Goal: Information Seeking & Learning: Find specific fact

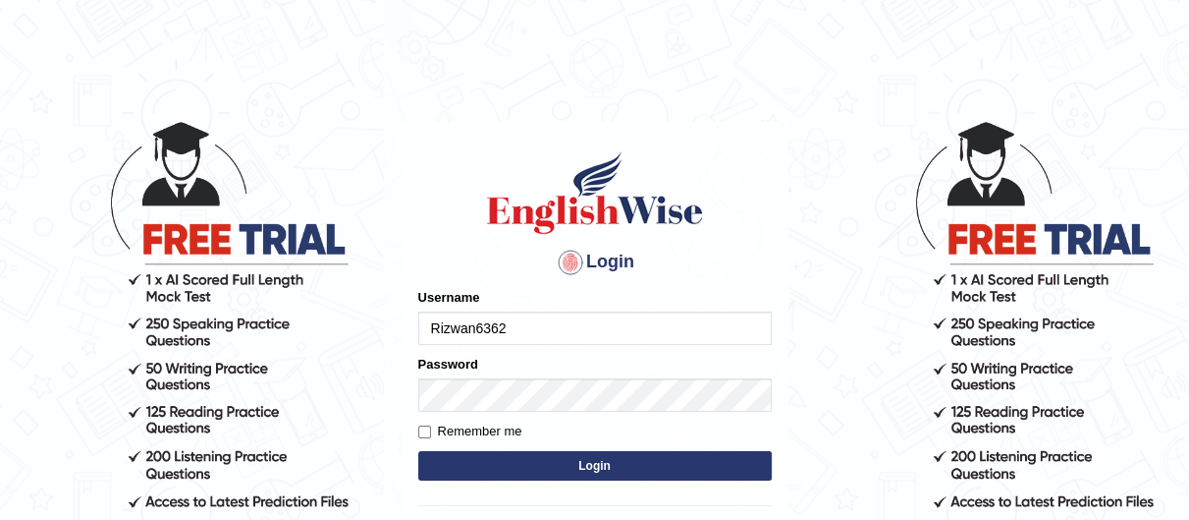
drag, startPoint x: 0, startPoint y: 0, endPoint x: 624, endPoint y: 314, distance: 698.4
click at [624, 314] on input "Rizwan6362" at bounding box center [595, 327] width 354 height 33
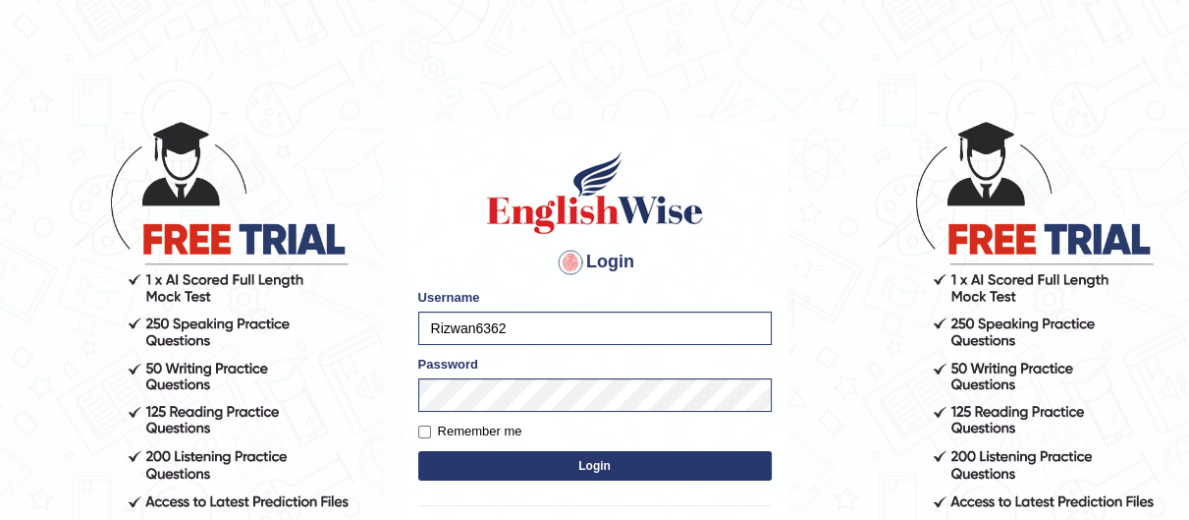
drag, startPoint x: 624, startPoint y: 314, endPoint x: 47, endPoint y: 294, distance: 576.9
click at [47, 294] on body "Login Please fix the following errors: Username Rizwan6362 Password Remember me…" at bounding box center [594, 320] width 1189 height 520
type input "nipenyogesh"
click at [0, 361] on body "Login Please fix the following errors: Username nipenyogesh Password Remember m…" at bounding box center [594, 320] width 1189 height 520
click at [418, 451] on button "Login" at bounding box center [595, 465] width 354 height 29
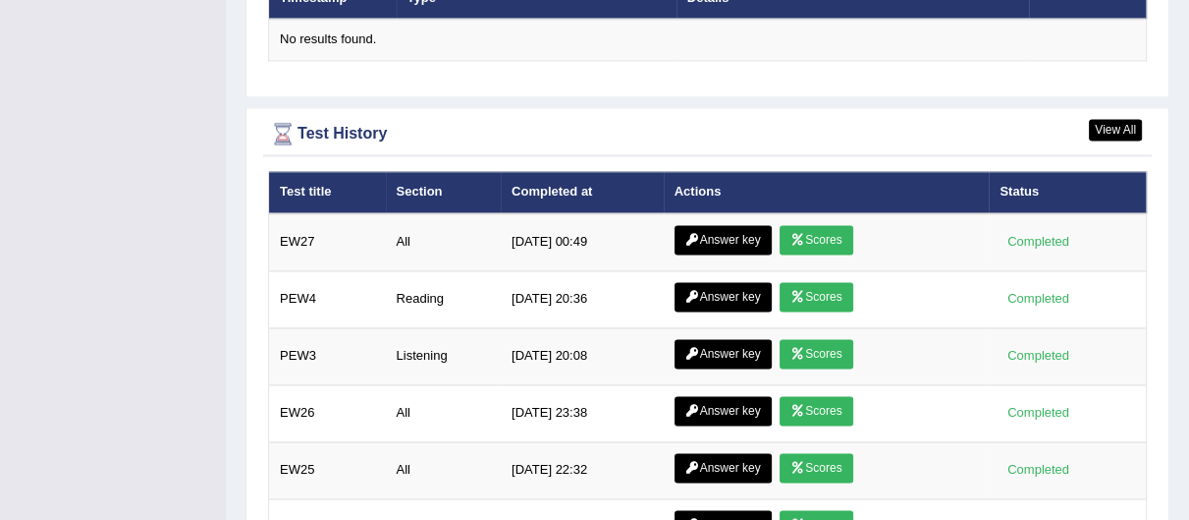
scroll to position [2611, 0]
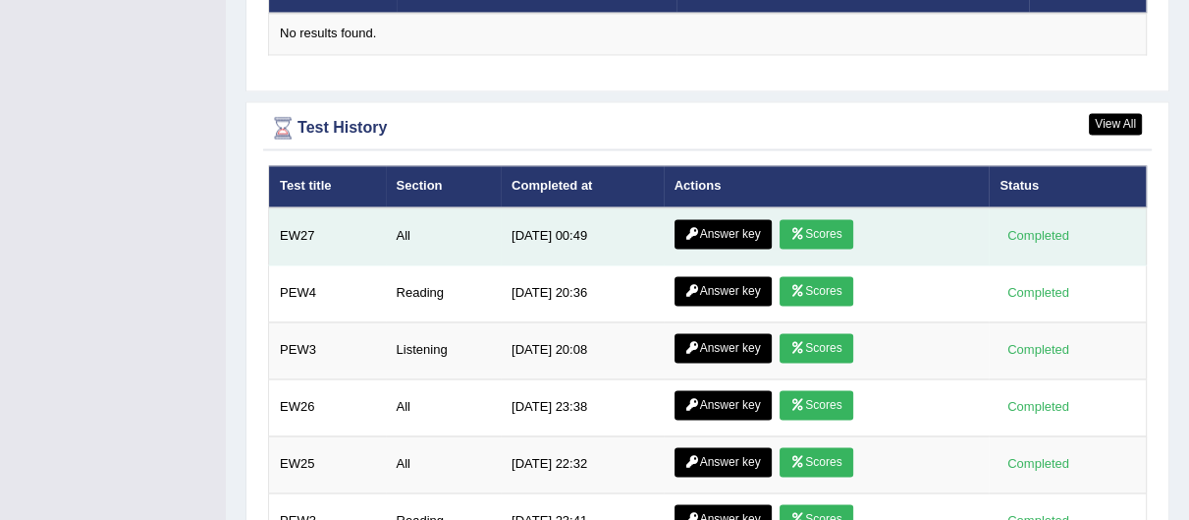
click at [706, 213] on td "Answer key Scores" at bounding box center [827, 236] width 326 height 58
click at [712, 235] on link "Answer key" at bounding box center [723, 233] width 97 height 29
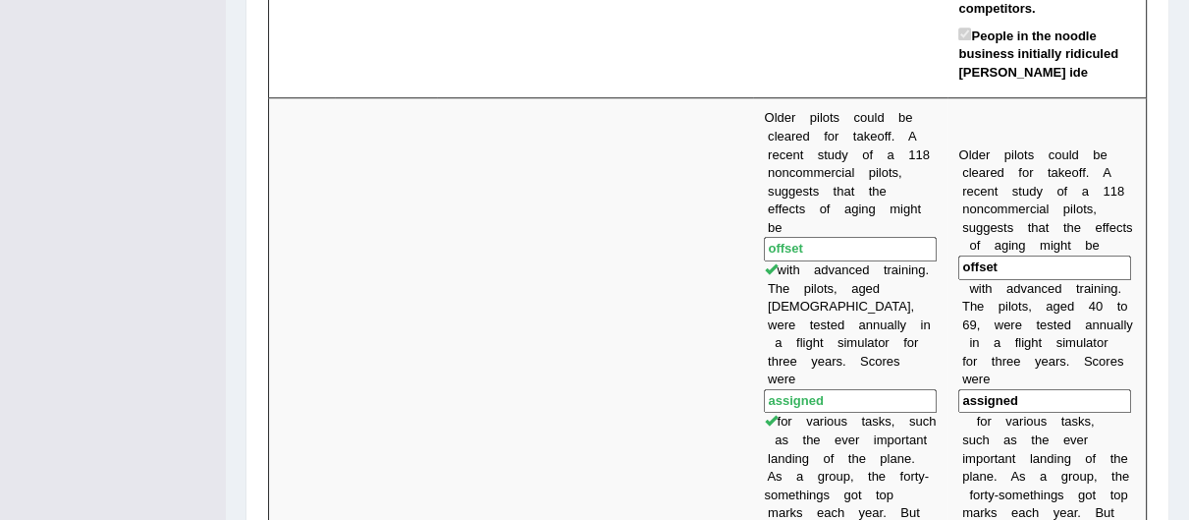
scroll to position [1285, 0]
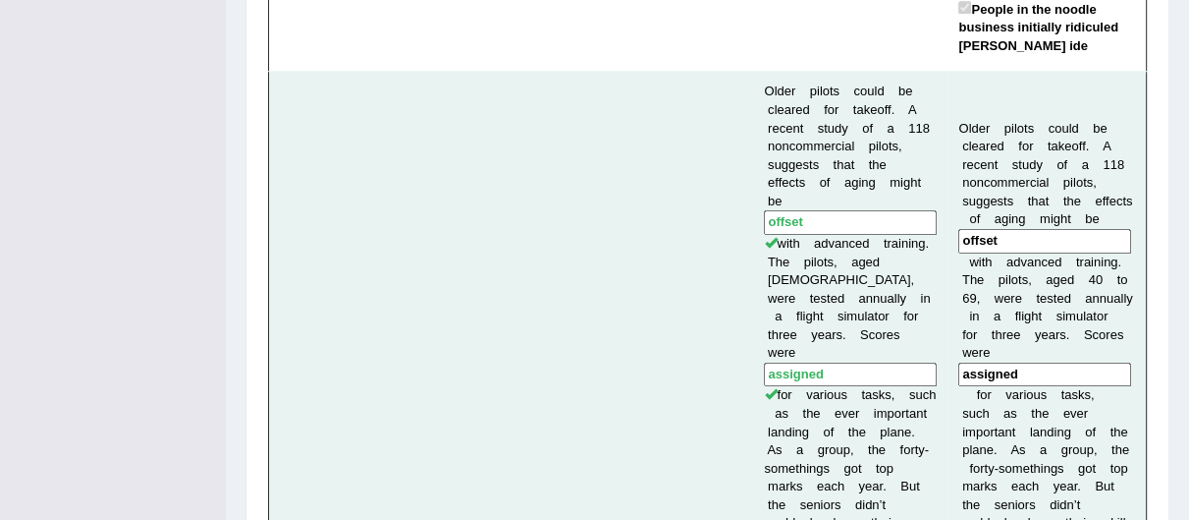
click at [982, 229] on input "offset" at bounding box center [1045, 241] width 173 height 25
click at [981, 362] on input "assigned" at bounding box center [1045, 374] width 173 height 25
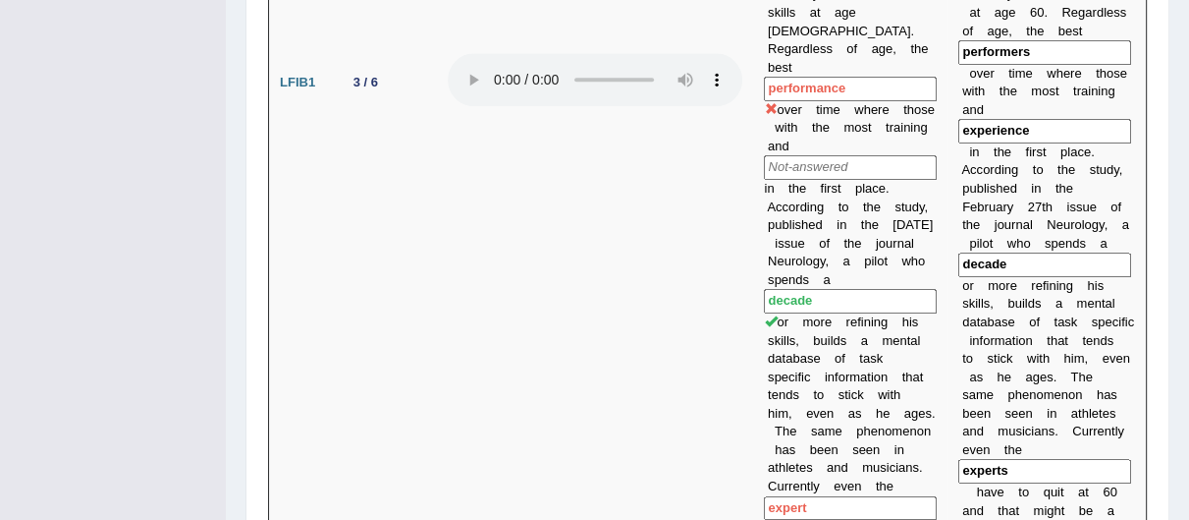
scroll to position [1826, 0]
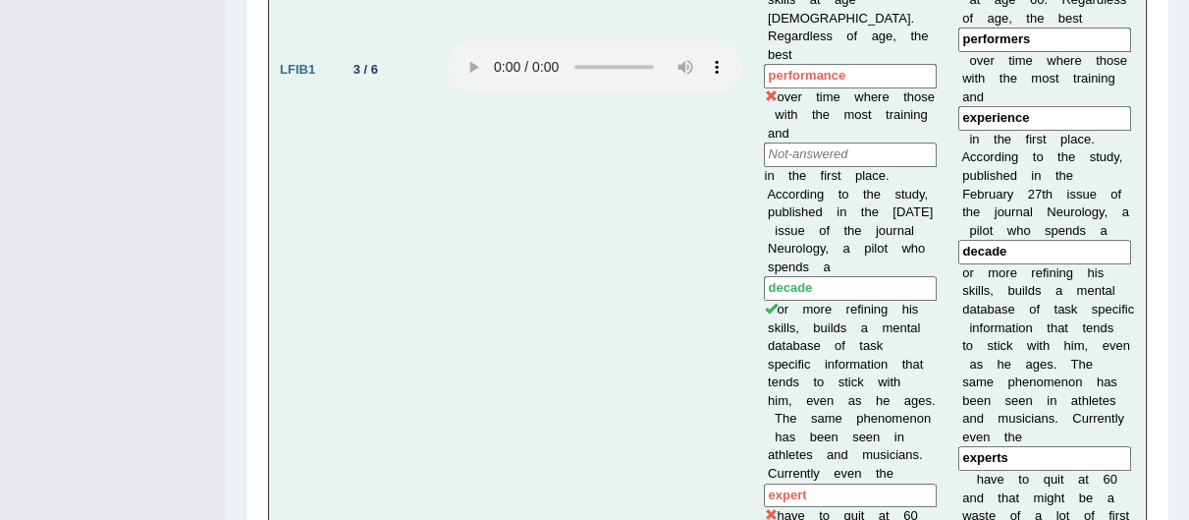
click at [1017, 106] on input "experience" at bounding box center [1045, 118] width 173 height 25
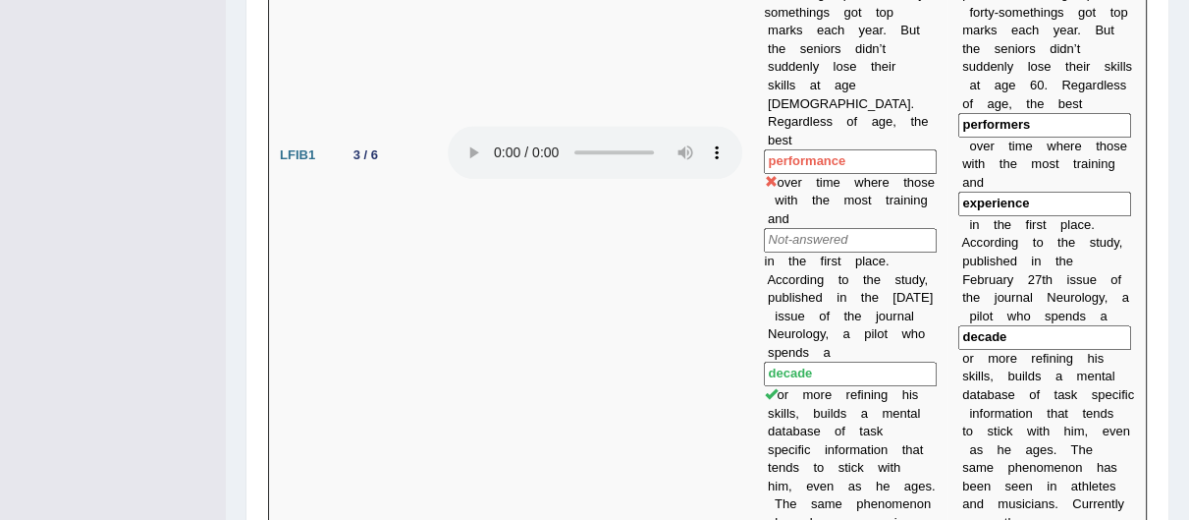
scroll to position [1702, 0]
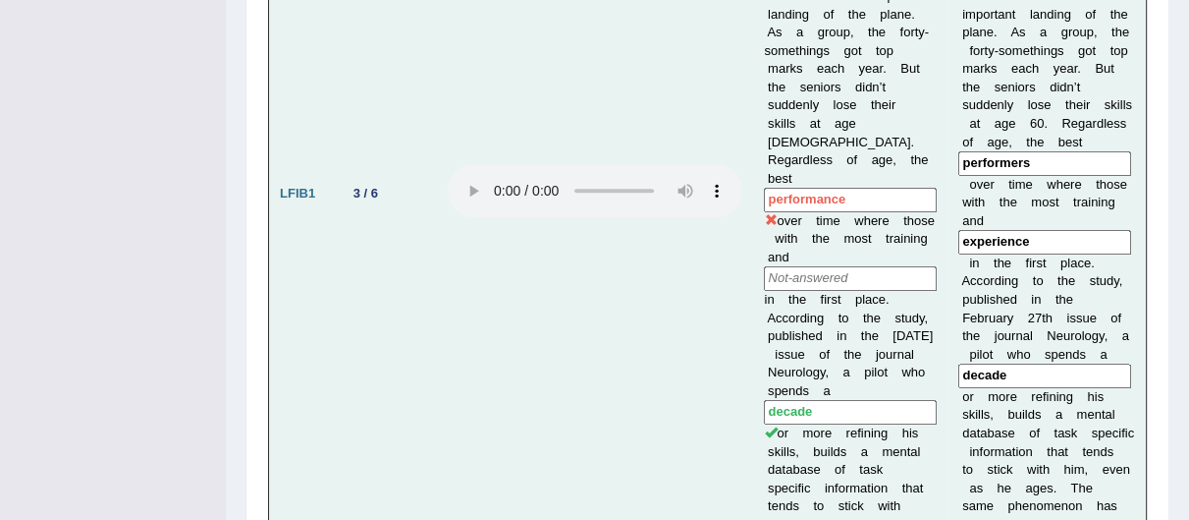
click at [979, 151] on input "performers" at bounding box center [1045, 163] width 173 height 25
click at [991, 363] on input "decade" at bounding box center [1045, 375] width 173 height 25
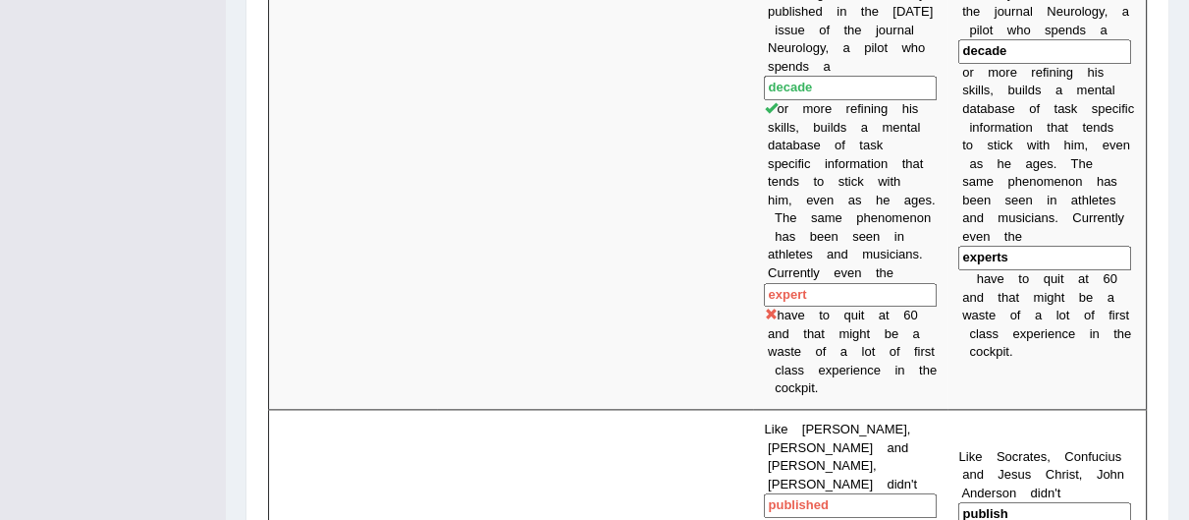
scroll to position [2065, 0]
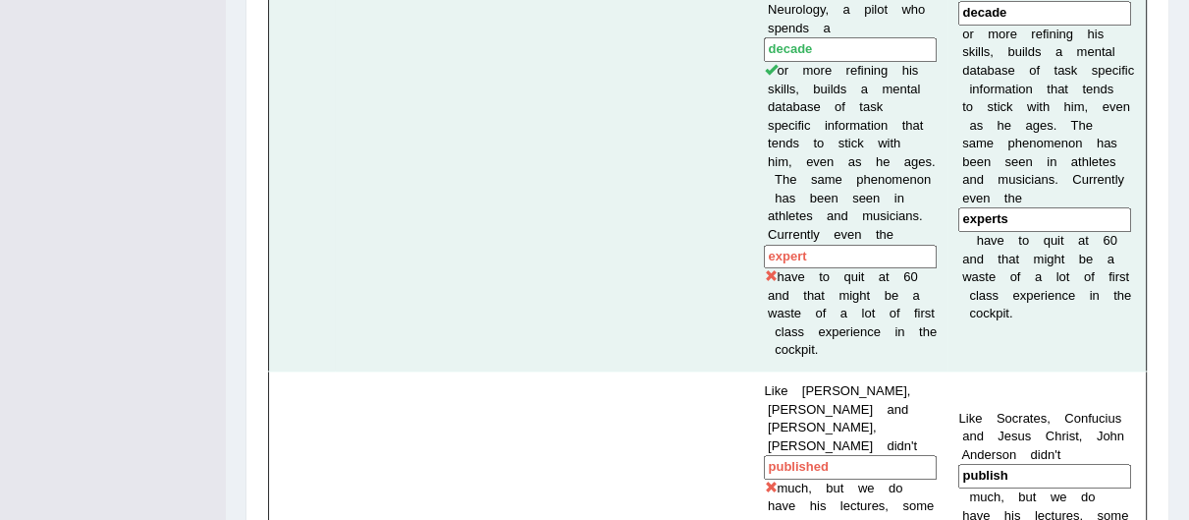
drag, startPoint x: 993, startPoint y: 132, endPoint x: 991, endPoint y: 111, distance: 20.7
click at [991, 207] on input "experts" at bounding box center [1045, 219] width 173 height 25
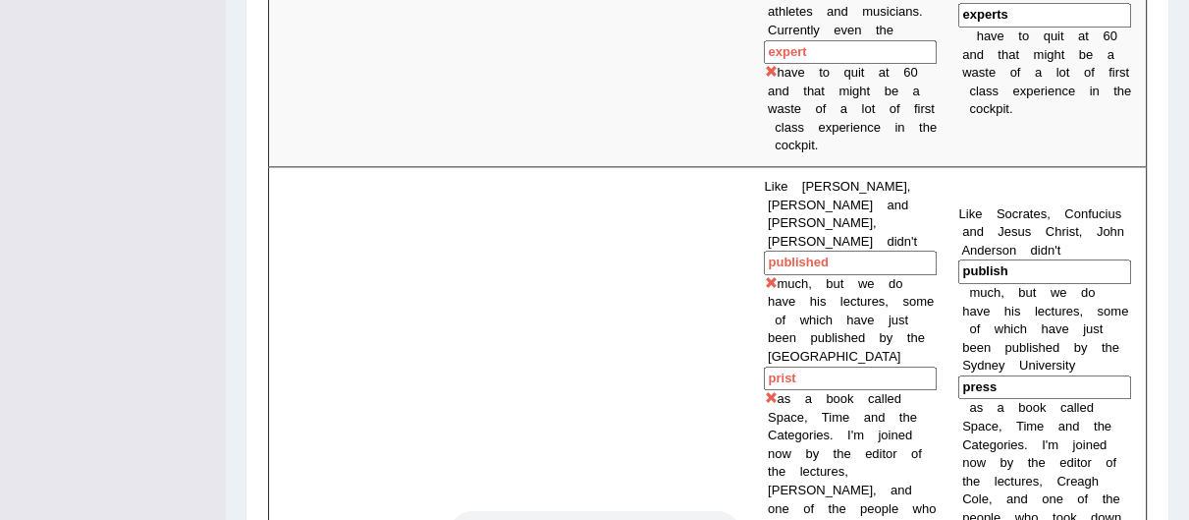
scroll to position [2307, 0]
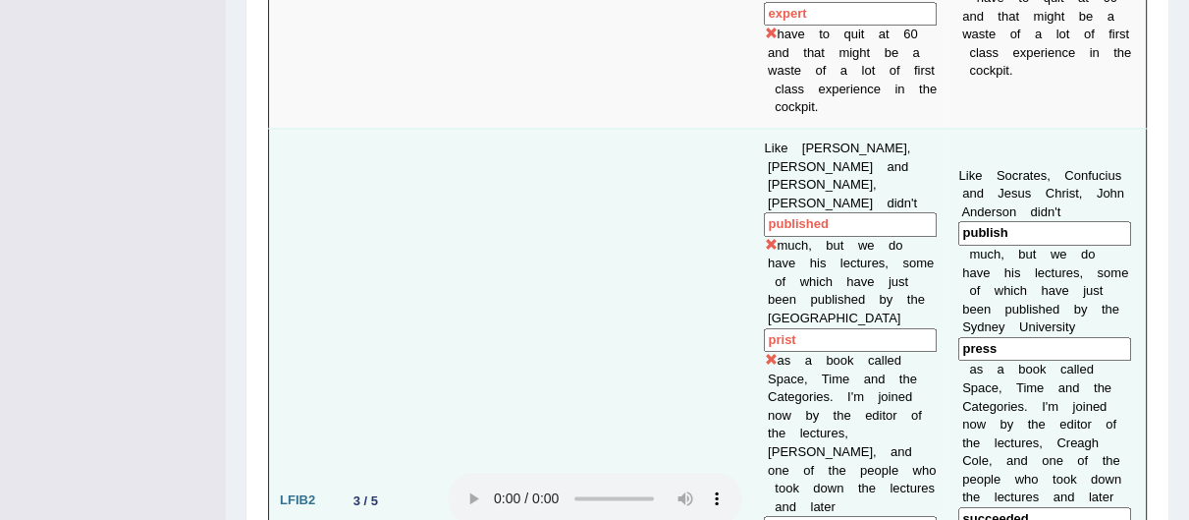
click at [984, 221] on input "publish" at bounding box center [1045, 233] width 173 height 25
click at [973, 337] on input "press" at bounding box center [1045, 349] width 173 height 25
click at [1003, 507] on input "succeeded" at bounding box center [1045, 519] width 173 height 25
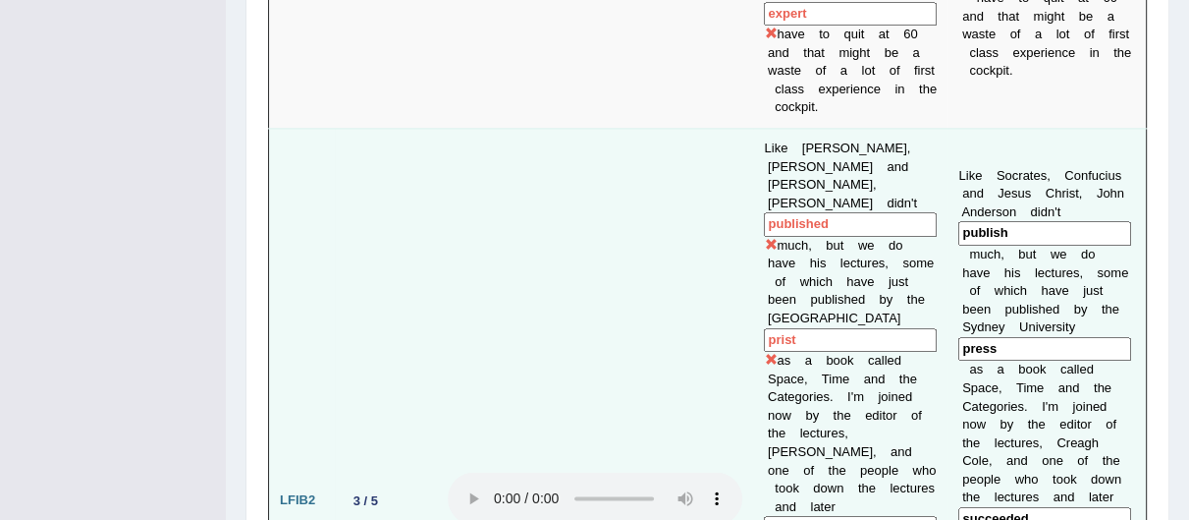
click at [1003, 507] on input "succeeded" at bounding box center [1045, 519] width 173 height 25
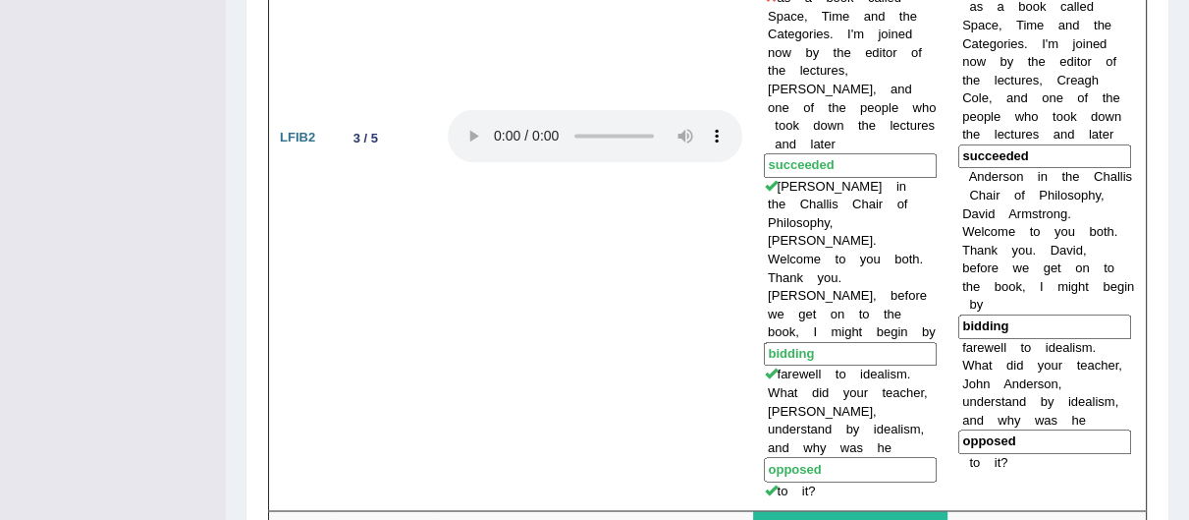
scroll to position [2683, 0]
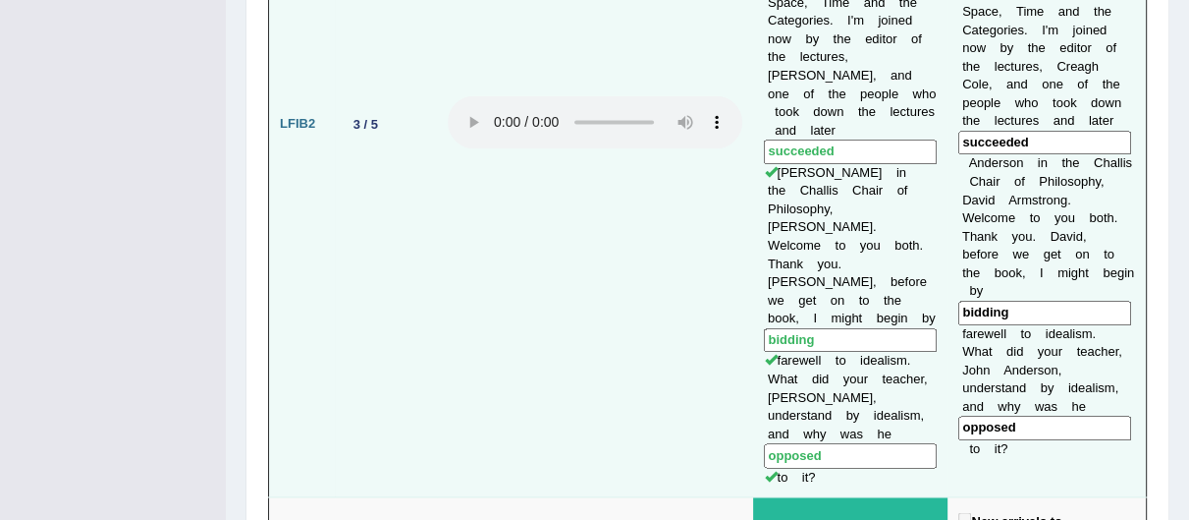
click at [990, 301] on input "bidding" at bounding box center [1045, 313] width 173 height 25
click at [988, 415] on input "opposed" at bounding box center [1045, 427] width 173 height 25
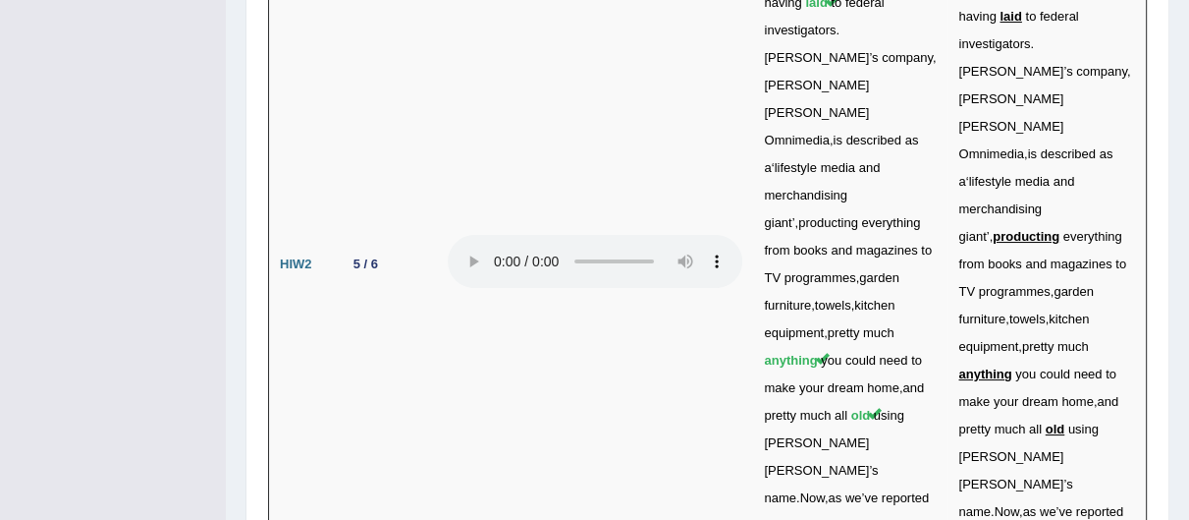
scroll to position [6483, 0]
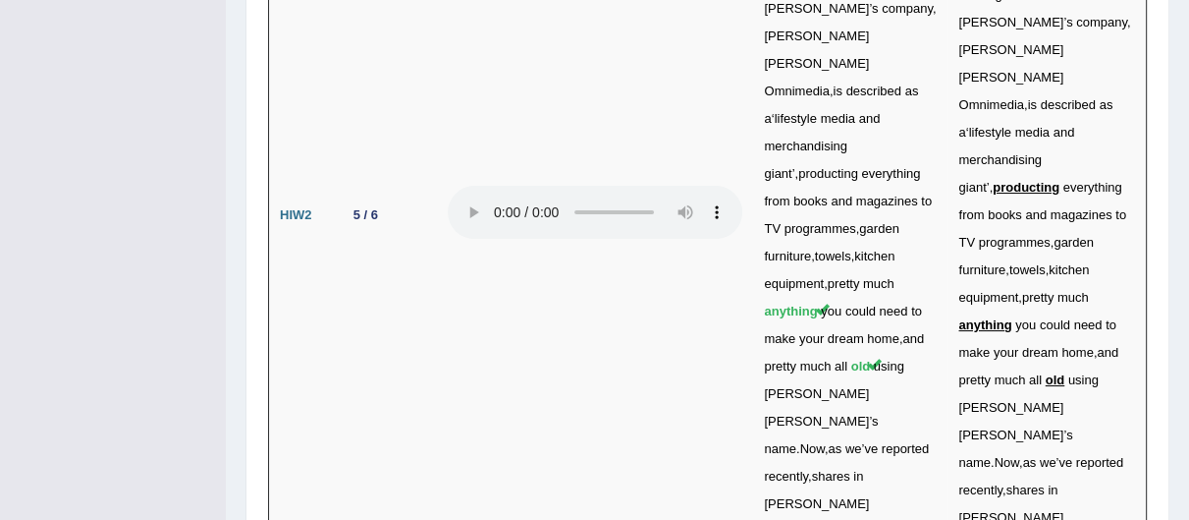
drag, startPoint x: 961, startPoint y: 194, endPoint x: 1062, endPoint y: 209, distance: 102.2
drag, startPoint x: 955, startPoint y: 193, endPoint x: 1135, endPoint y: 222, distance: 183.1
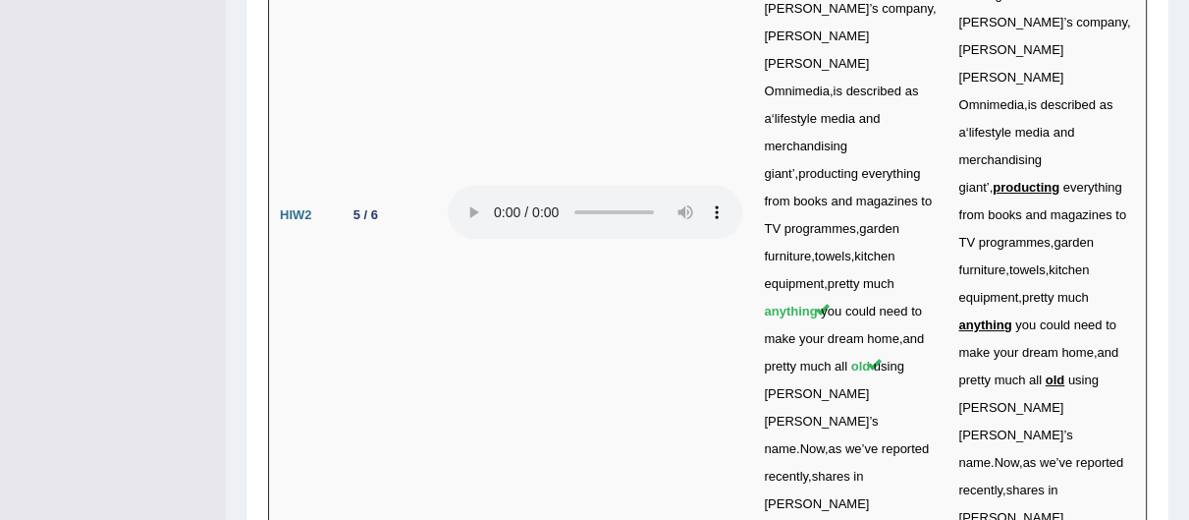
copy td "The key findings seemed to contradict our initial hypothesis."
drag, startPoint x: 955, startPoint y: 272, endPoint x: 1020, endPoint y: 314, distance: 78.2
copy td "A good architectural structure should be usable, durable, and beautiful."
drag, startPoint x: 955, startPoint y: 363, endPoint x: 1013, endPoint y: 390, distance: 63.7
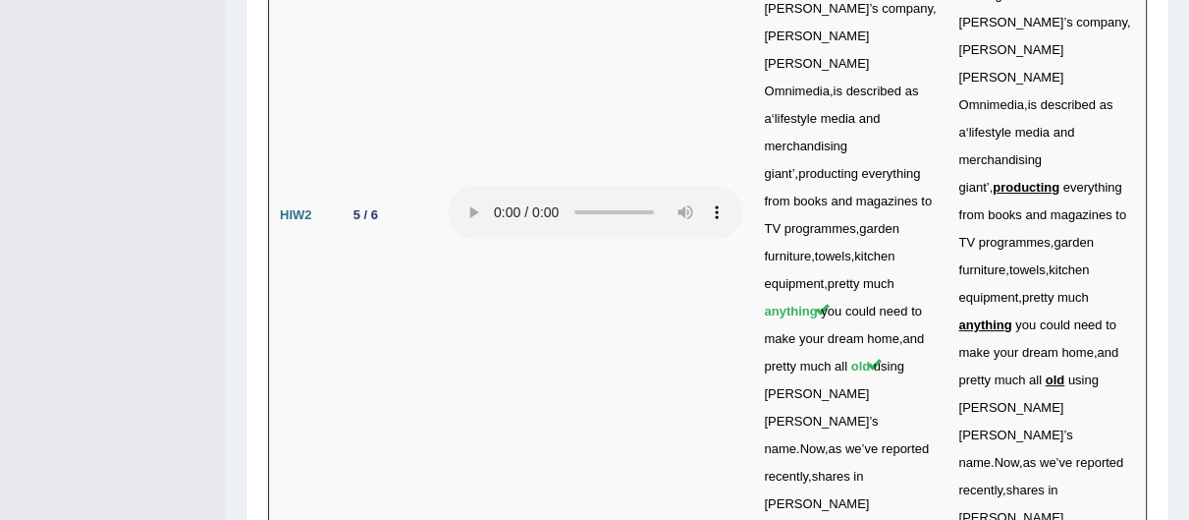
copy td "Our class is divided into two groups."
